Goal: Transaction & Acquisition: Purchase product/service

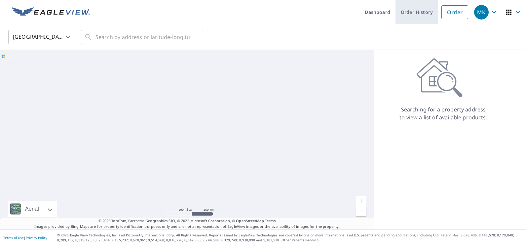
click at [425, 14] on link "Order History" at bounding box center [417, 12] width 43 height 24
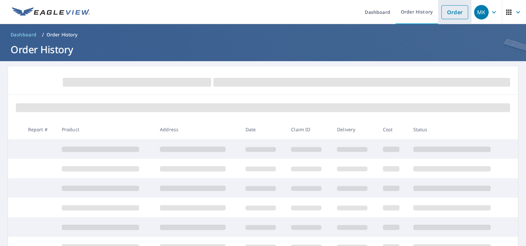
click at [446, 12] on link "Order" at bounding box center [455, 12] width 27 height 14
click at [453, 12] on link "Order" at bounding box center [455, 12] width 27 height 14
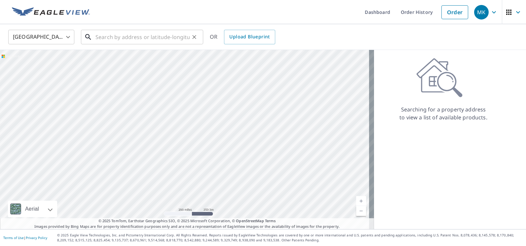
click at [145, 38] on input "text" at bounding box center [143, 37] width 94 height 19
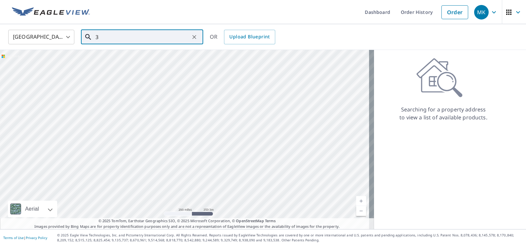
click at [145, 38] on input "3" at bounding box center [143, 37] width 94 height 19
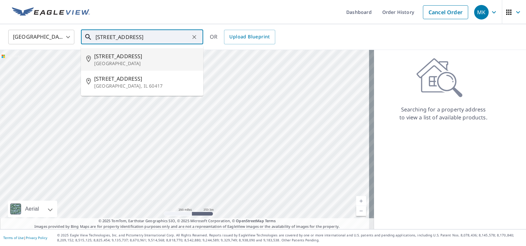
click at [129, 62] on p "[GEOGRAPHIC_DATA]" at bounding box center [146, 63] width 104 height 7
type input "[STREET_ADDRESS]"
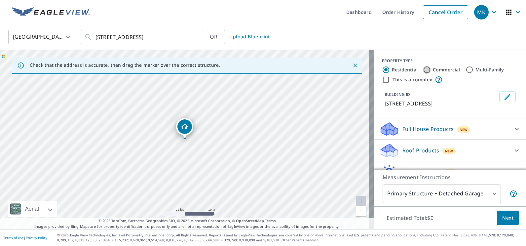
click at [423, 70] on input "Commercial" at bounding box center [427, 70] width 8 height 8
radio input "true"
type input "4"
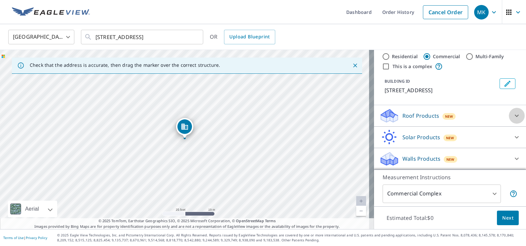
click at [513, 116] on icon at bounding box center [517, 116] width 8 height 8
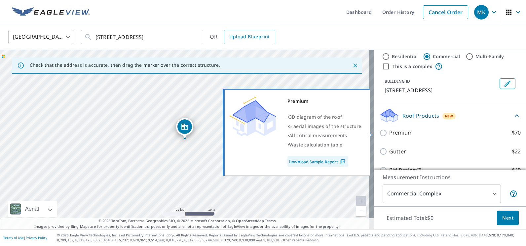
click at [379, 133] on input "Premium $70" at bounding box center [384, 133] width 10 height 8
checkbox input "true"
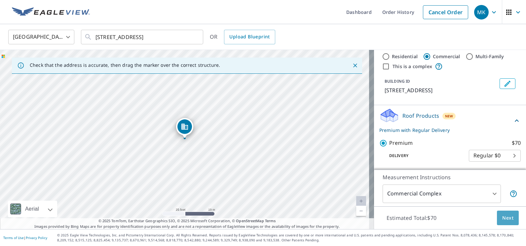
click at [503, 222] on button "Next" at bounding box center [508, 218] width 22 height 15
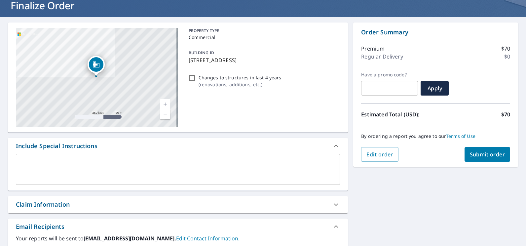
scroll to position [165, 0]
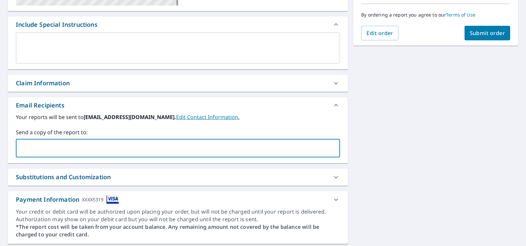
click at [102, 148] on input "text" at bounding box center [173, 148] width 308 height 13
type input "[PERSON_NAME][EMAIL_ADDRESS][DOMAIN_NAME]"
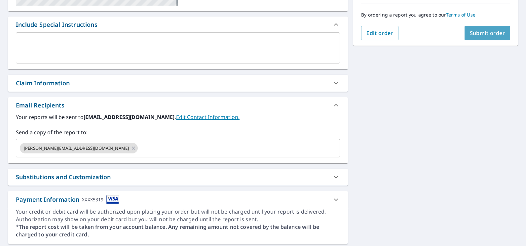
click at [496, 32] on span "Submit order" at bounding box center [487, 32] width 35 height 7
checkbox input "true"
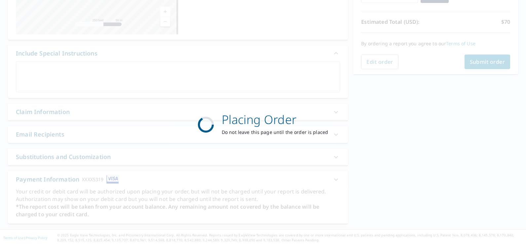
scroll to position [136, 0]
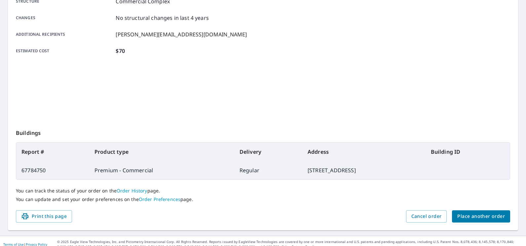
scroll to position [132, 0]
